Goal: Information Seeking & Learning: Understand process/instructions

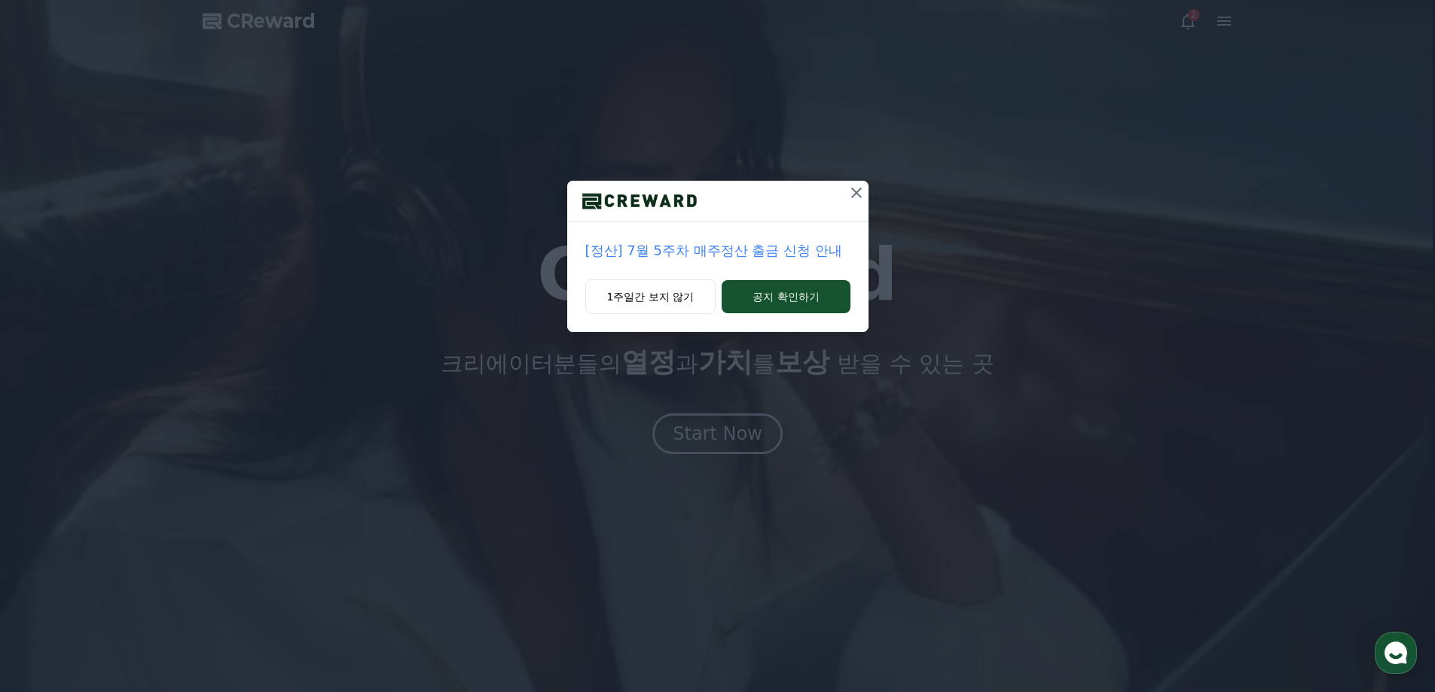
click at [858, 190] on icon at bounding box center [857, 193] width 18 height 18
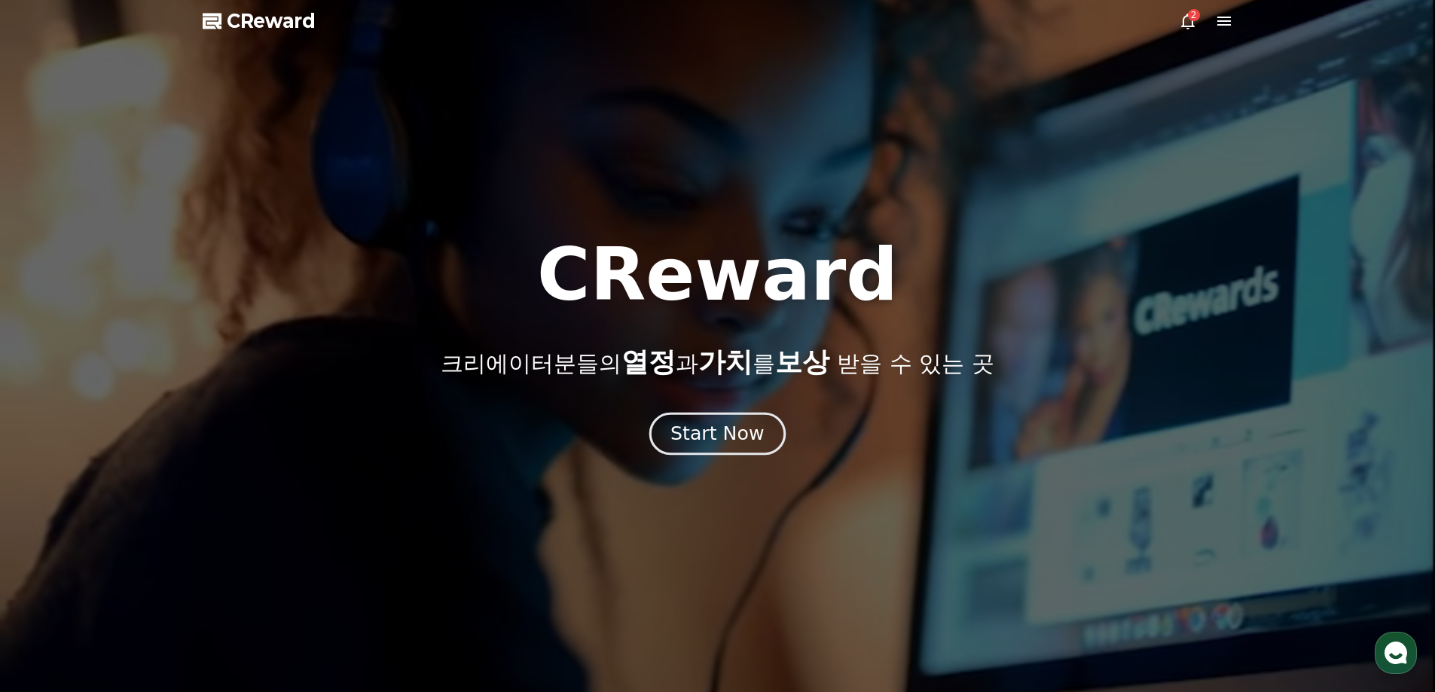
click at [735, 433] on div "Start Now" at bounding box center [717, 434] width 93 height 26
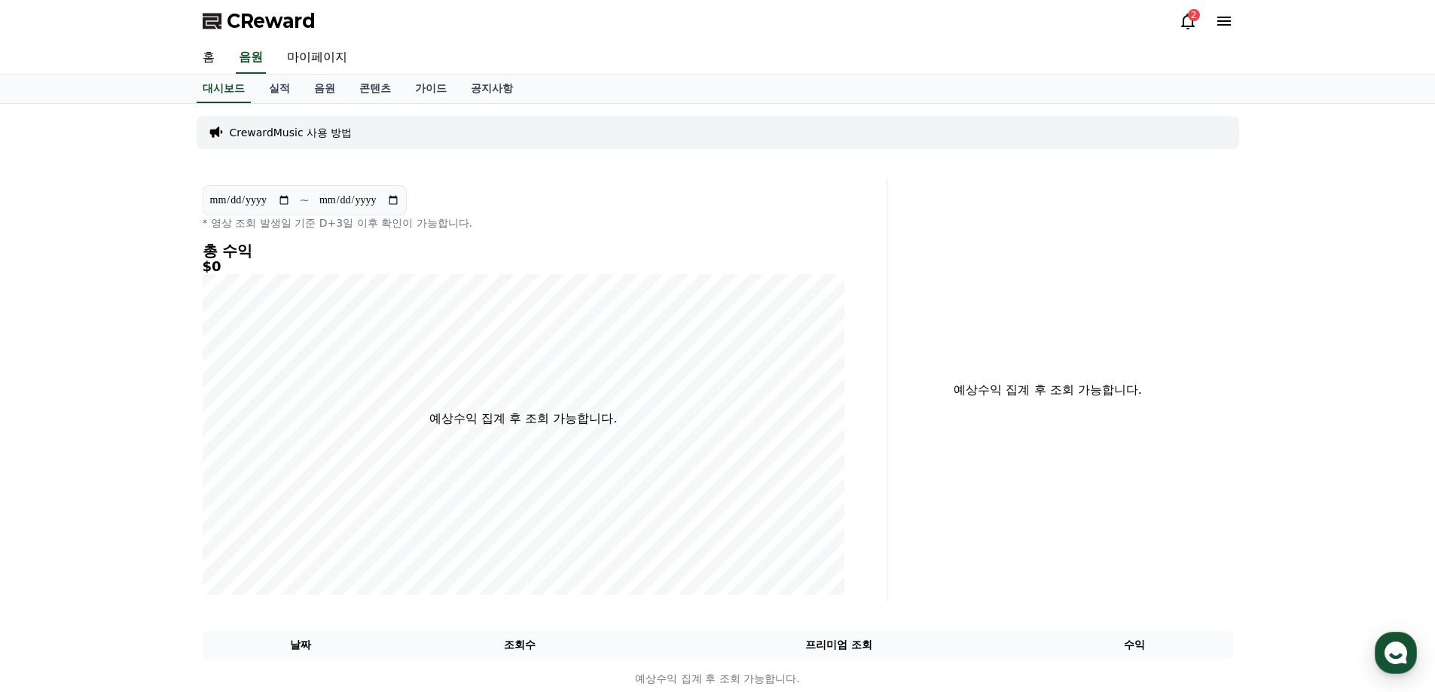
click at [1184, 25] on icon at bounding box center [1188, 22] width 14 height 16
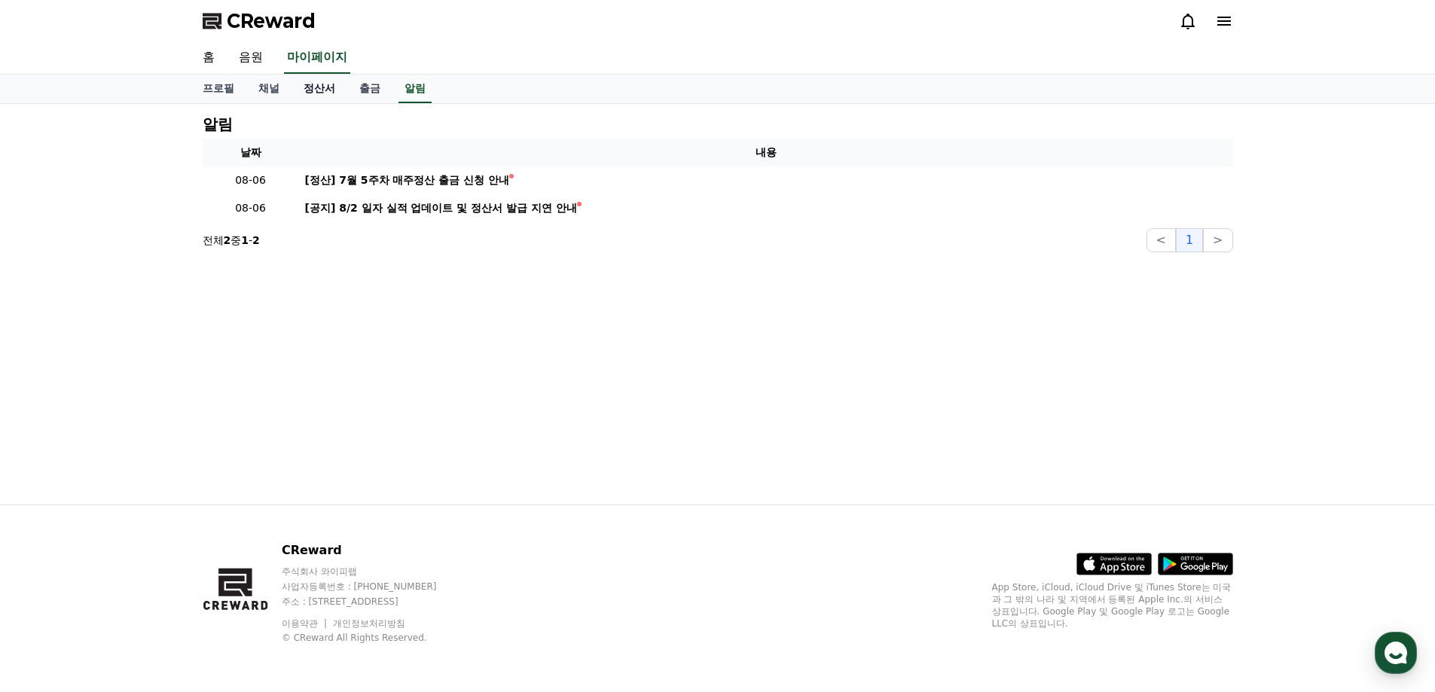
click at [324, 98] on link "정산서" at bounding box center [320, 89] width 56 height 29
click at [374, 90] on link "출금" at bounding box center [369, 89] width 45 height 29
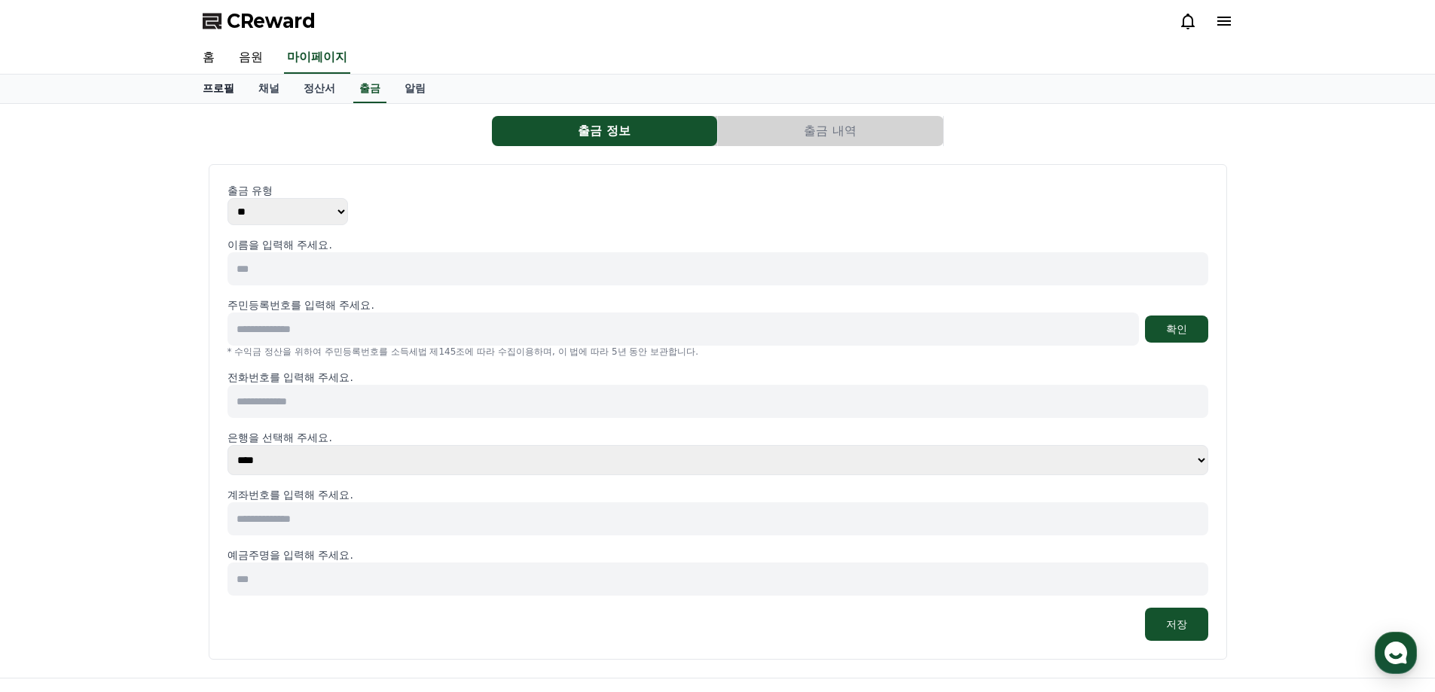
click at [225, 93] on link "프로필" at bounding box center [219, 89] width 56 height 29
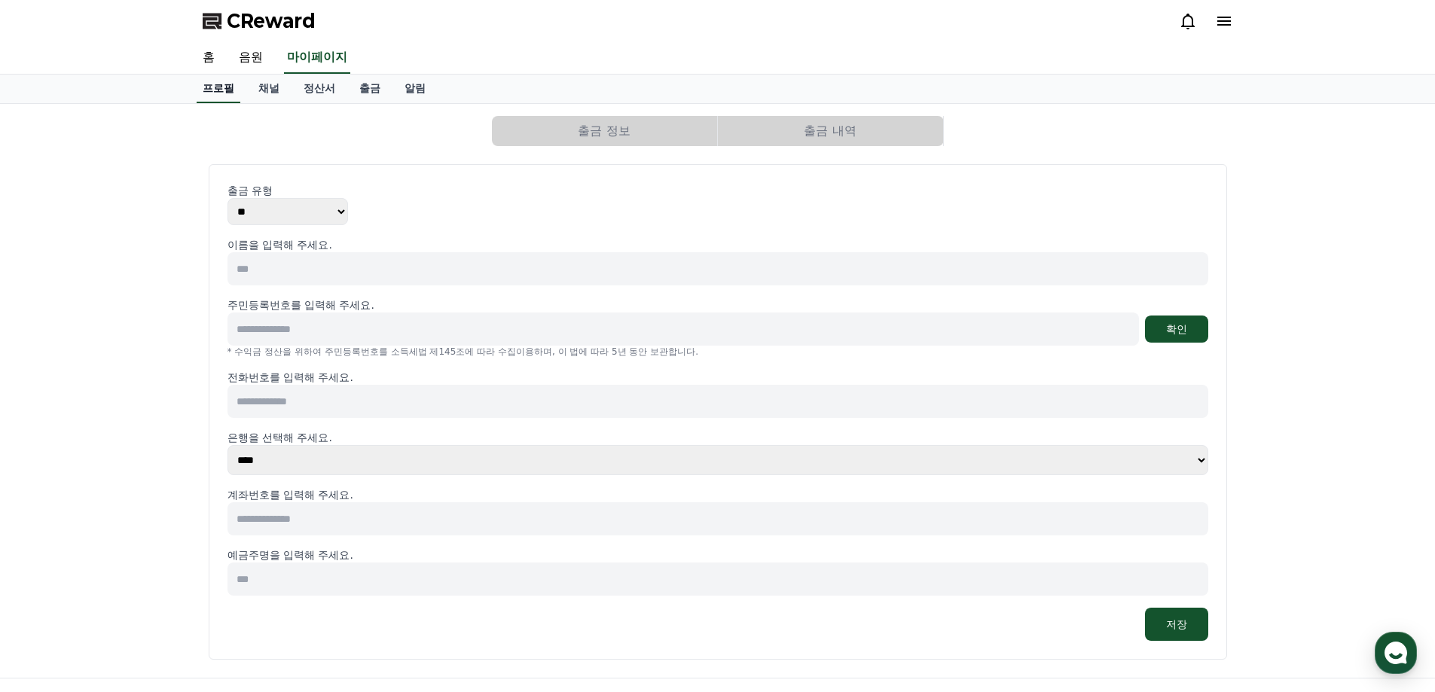
select select "**********"
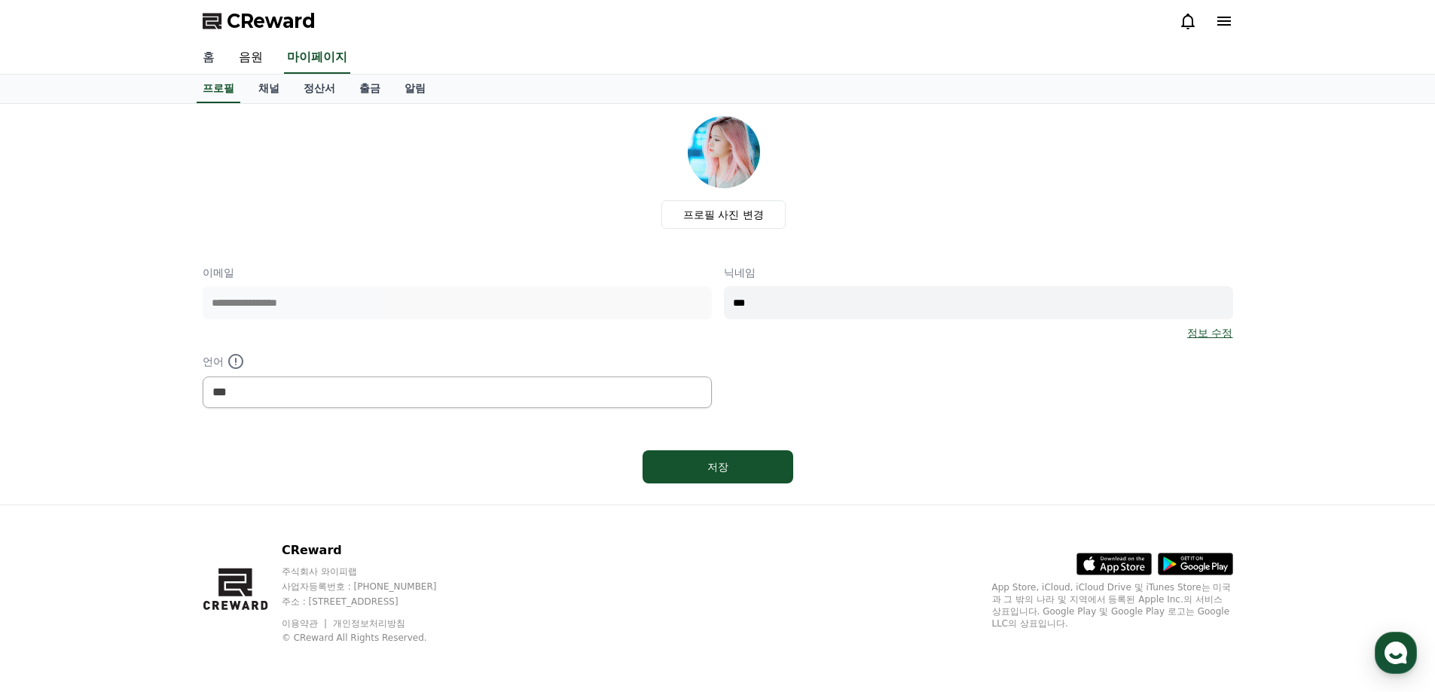
click at [208, 61] on link "홈" at bounding box center [209, 58] width 36 height 32
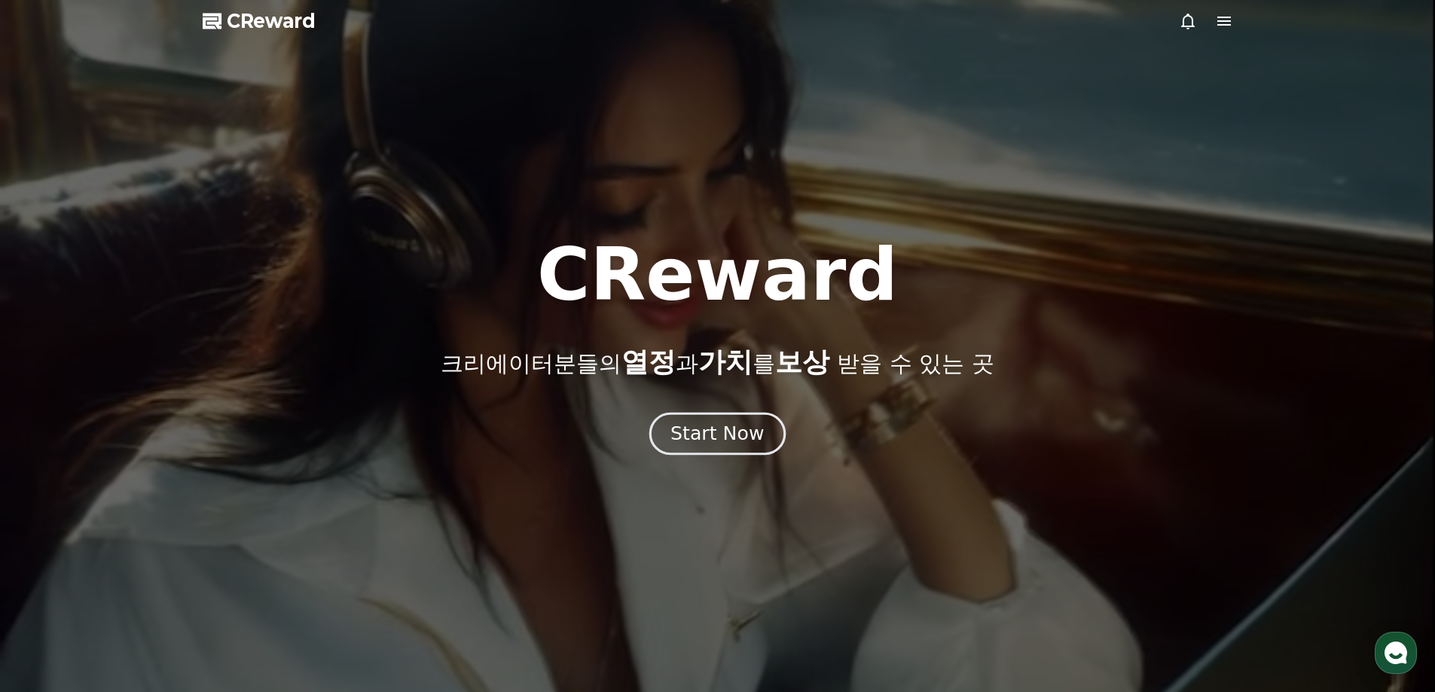
click at [766, 435] on button "Start Now" at bounding box center [717, 433] width 136 height 43
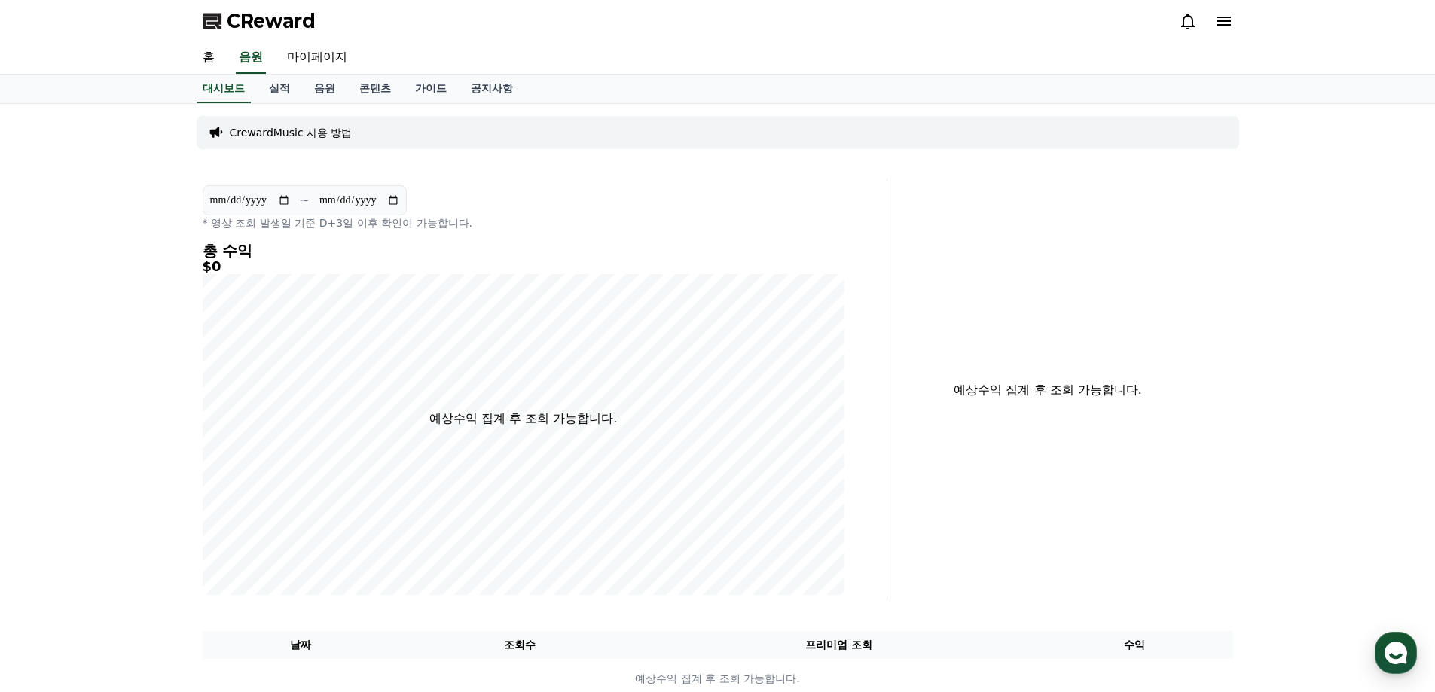
click at [297, 142] on div "CrewardMusic 사용 방법" at bounding box center [718, 132] width 1043 height 33
click at [299, 134] on p "CrewardMusic 사용 방법" at bounding box center [291, 132] width 123 height 15
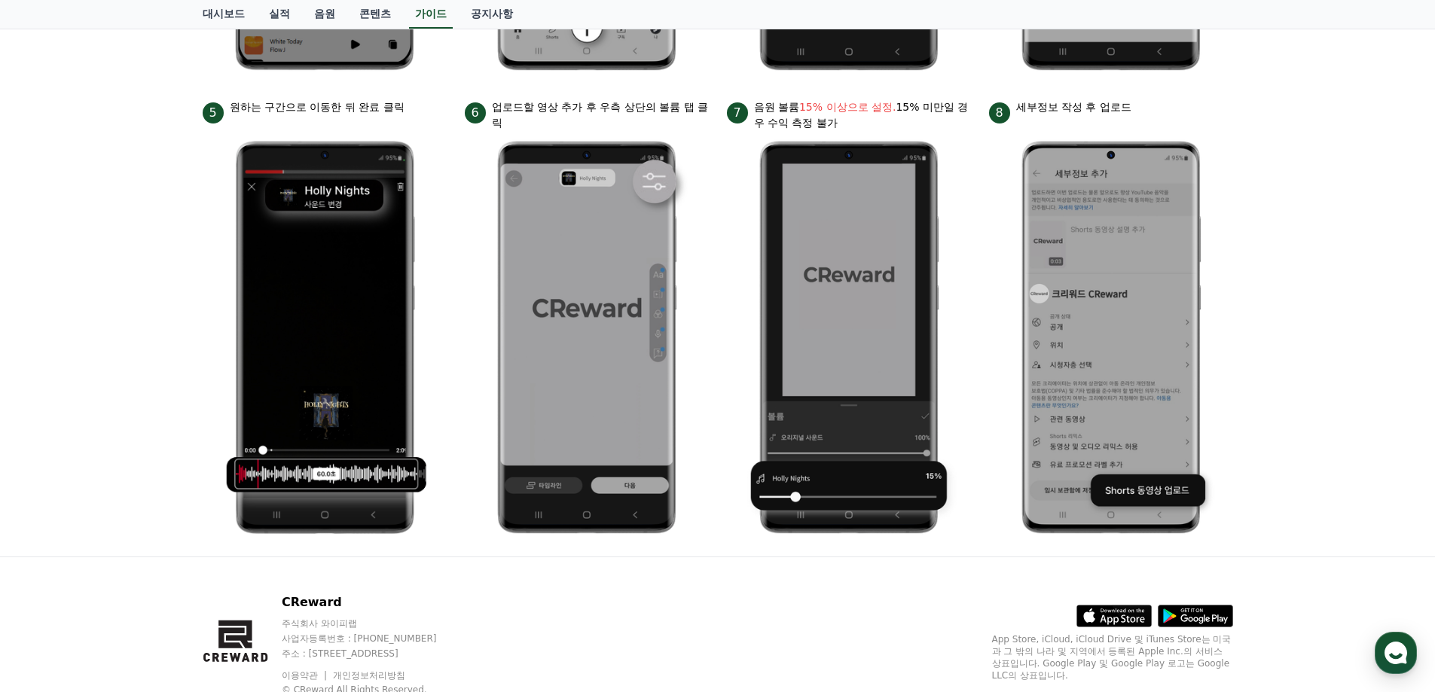
scroll to position [701, 0]
